Goal: Use online tool/utility: Utilize a website feature to perform a specific function

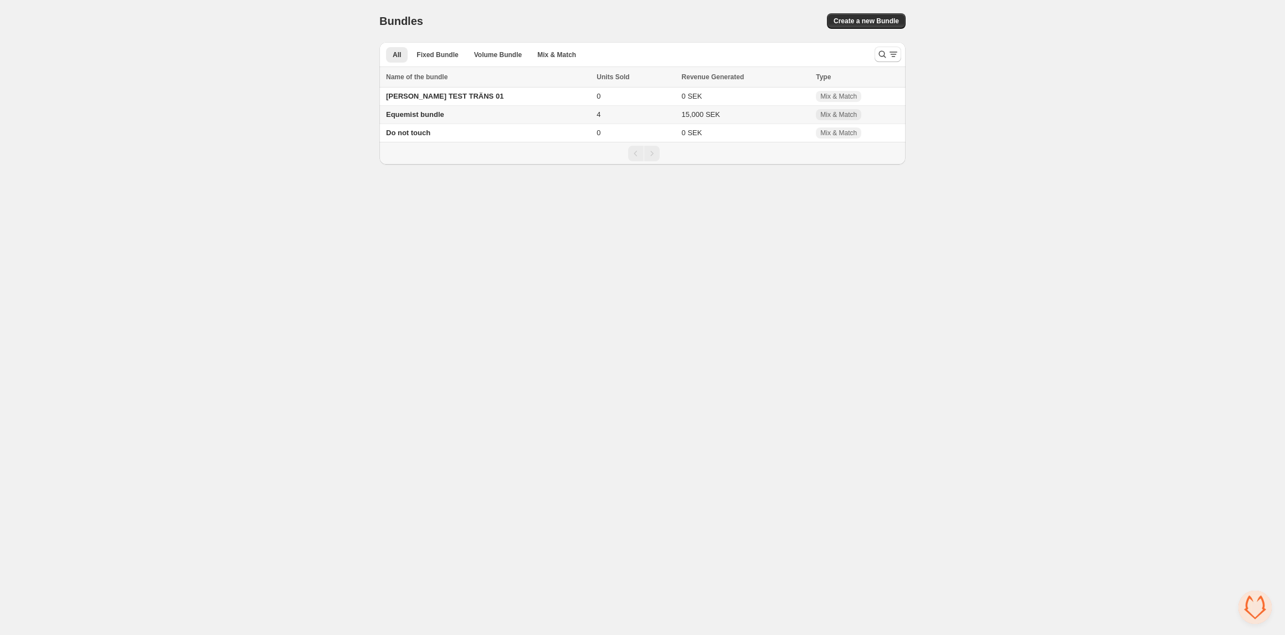
click at [402, 117] on span "Equemist bundle" at bounding box center [415, 114] width 58 height 8
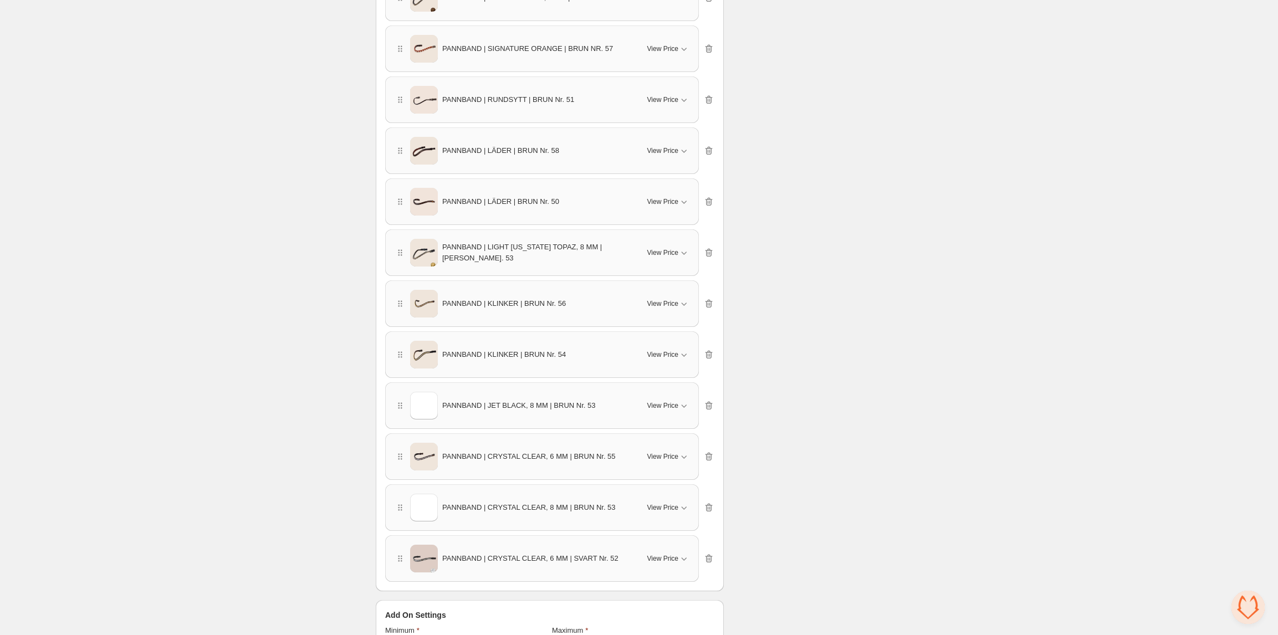
scroll to position [1095, 0]
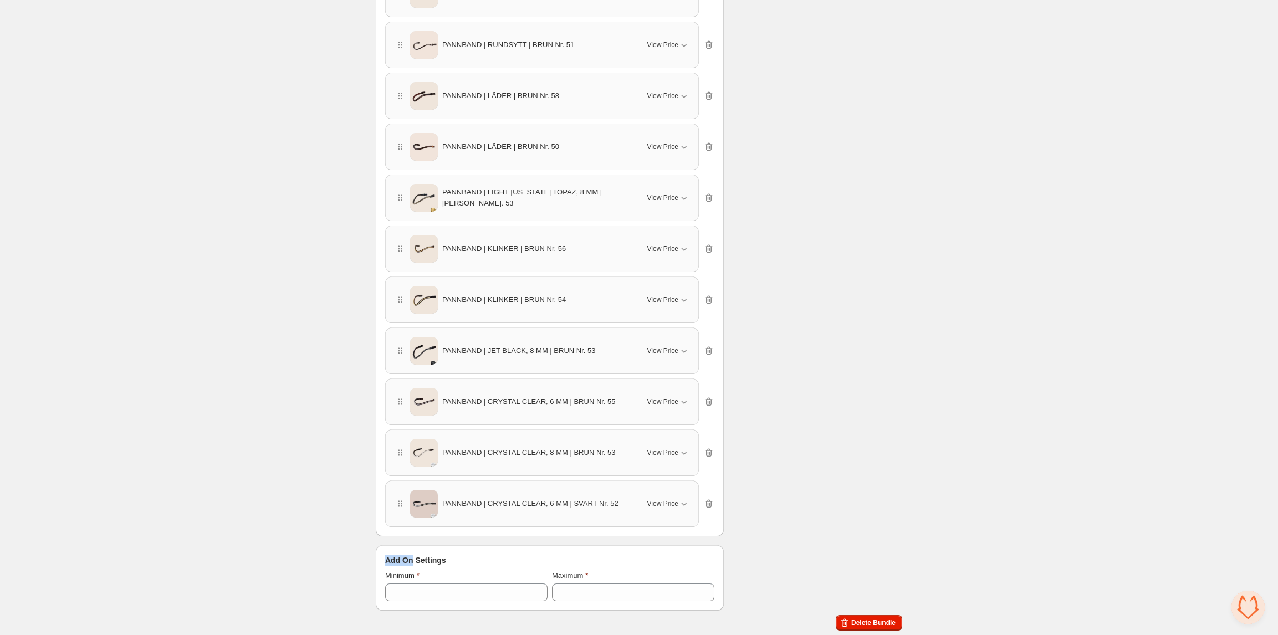
drag, startPoint x: 387, startPoint y: 561, endPoint x: 411, endPoint y: 558, distance: 24.5
click at [411, 558] on span "Add On Settings" at bounding box center [415, 560] width 61 height 11
copy span "Add On"
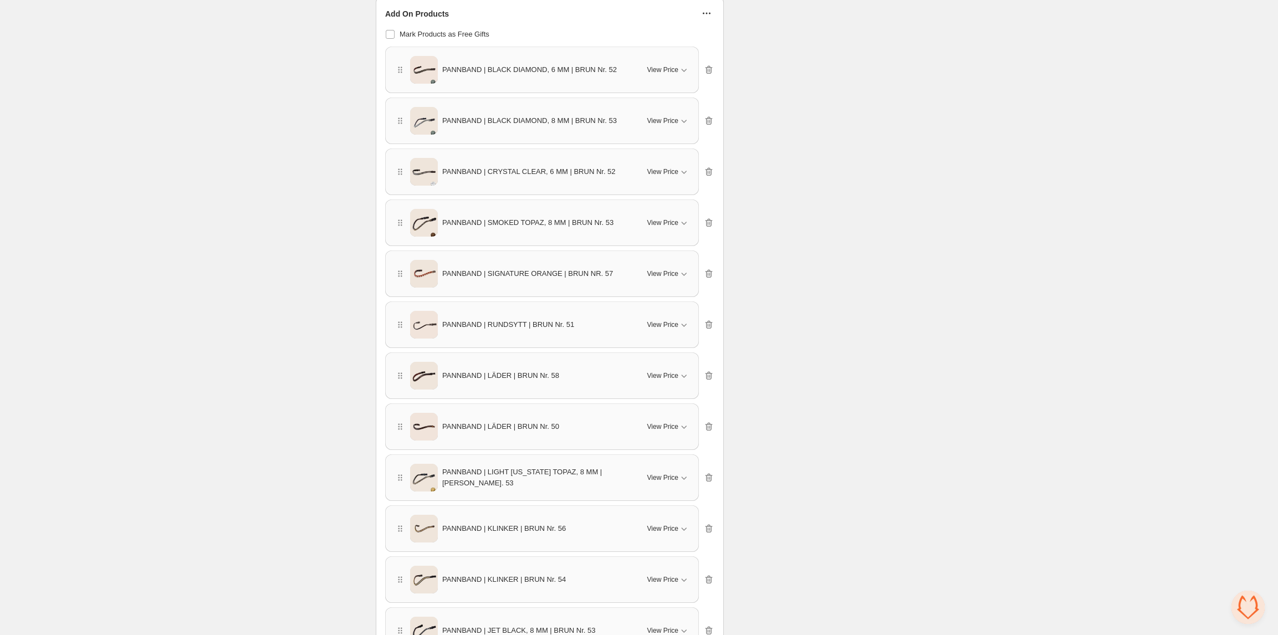
scroll to position [801, 0]
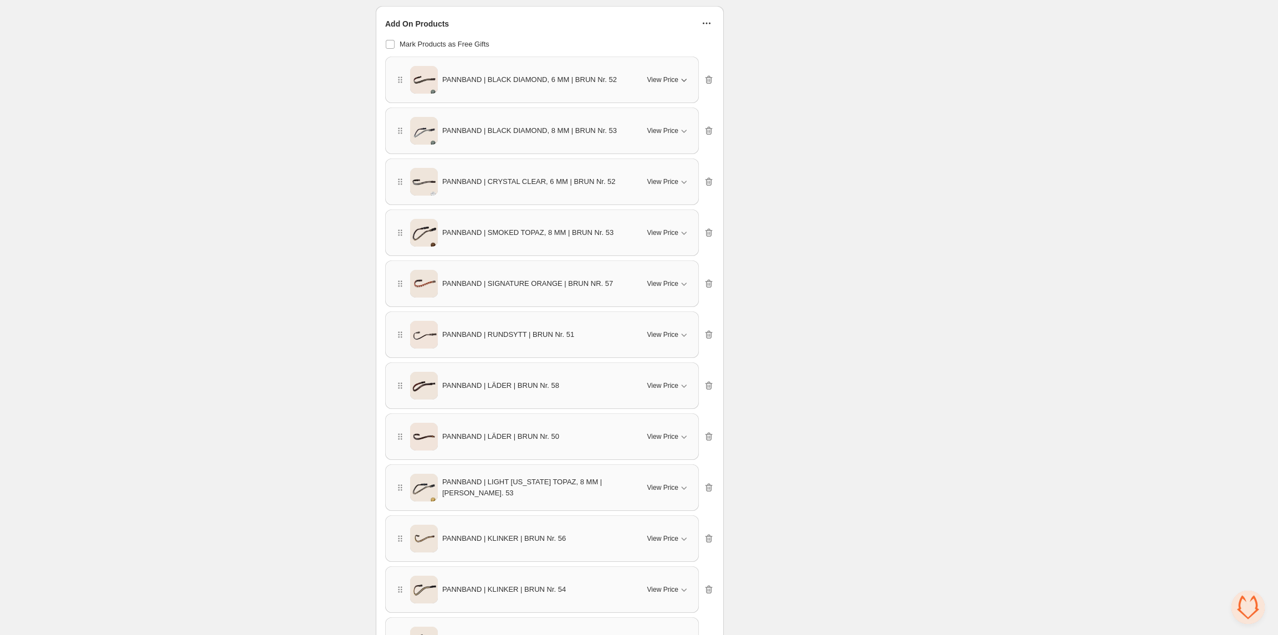
click at [678, 84] on icon "button" at bounding box center [683, 79] width 11 height 11
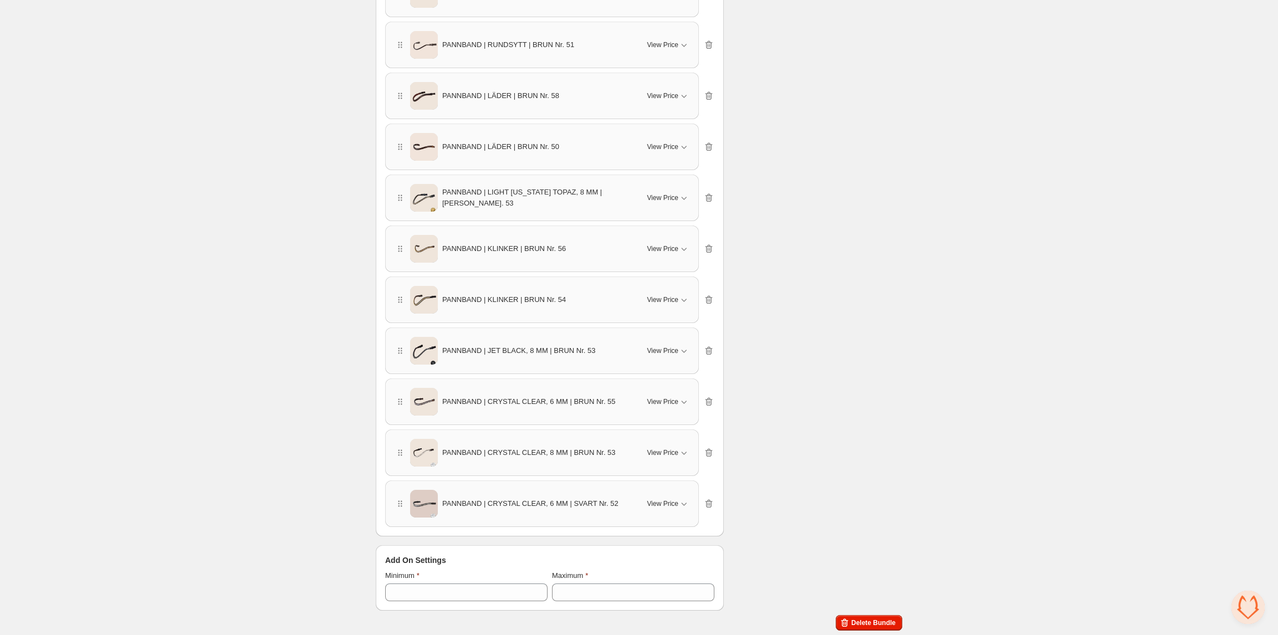
scroll to position [1184, 0]
click at [677, 504] on span "View Price" at bounding box center [662, 503] width 31 height 9
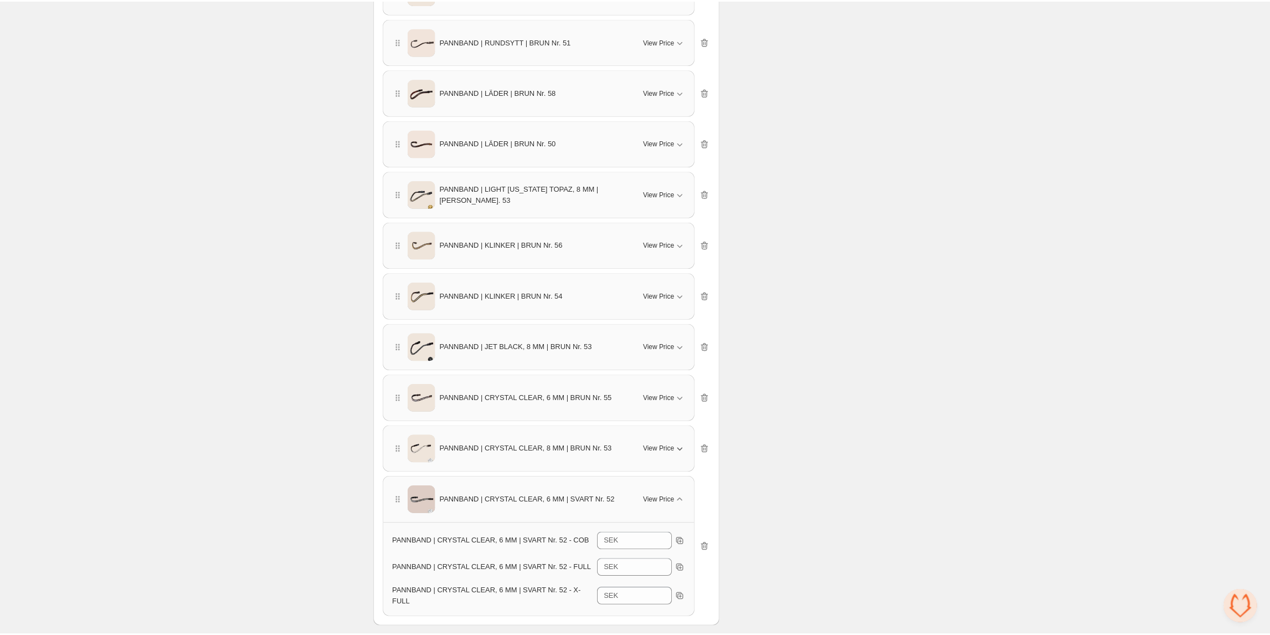
scroll to position [1273, 0]
